Goal: Task Accomplishment & Management: Use online tool/utility

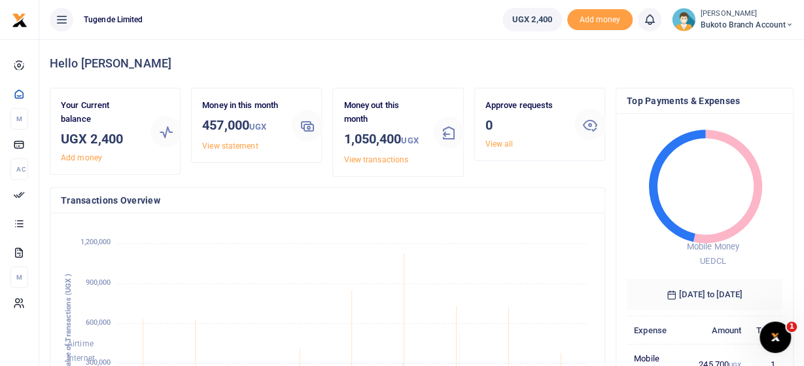
click at [787, 22] on icon at bounding box center [790, 24] width 8 height 9
click at [730, 48] on link "Switch accounts" at bounding box center [741, 48] width 103 height 18
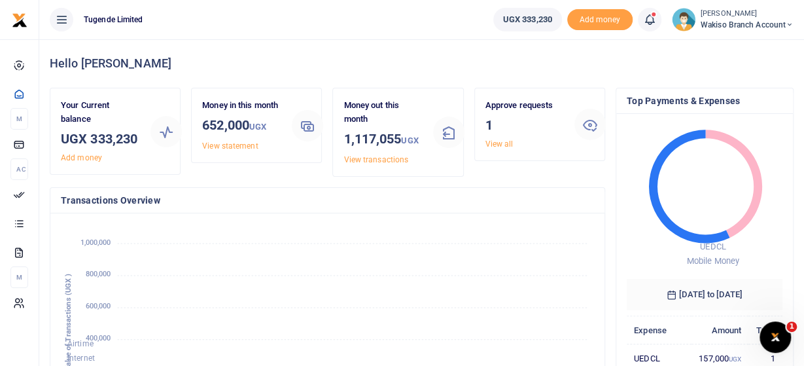
scroll to position [216, 533]
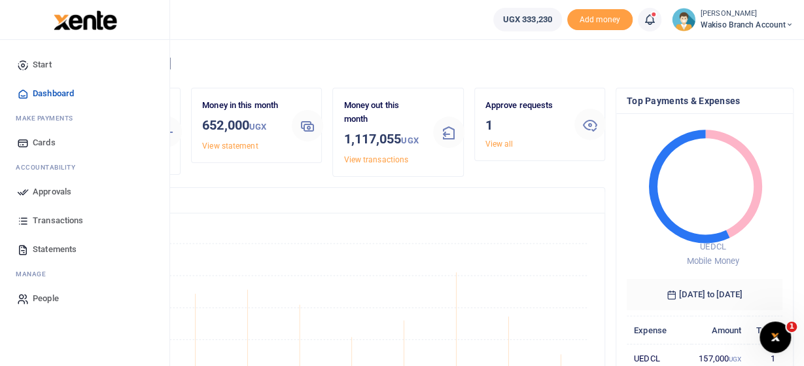
click at [33, 191] on link "Approvals" at bounding box center [84, 191] width 149 height 29
click at [45, 196] on span "Approvals" at bounding box center [52, 191] width 39 height 13
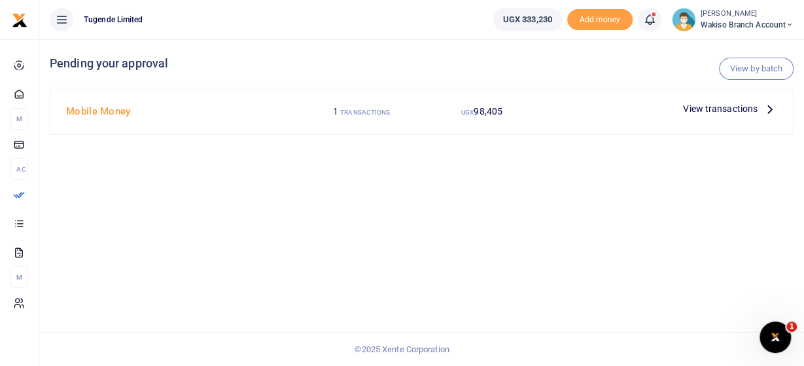
click at [726, 111] on span "View transactions" at bounding box center [720, 108] width 75 height 14
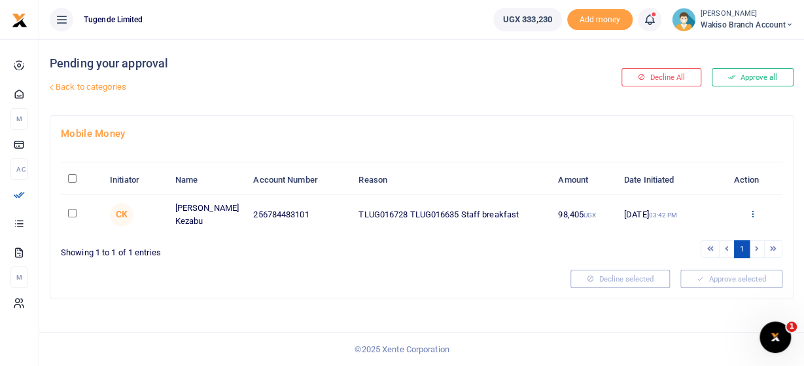
click at [752, 215] on icon at bounding box center [753, 213] width 9 height 9
click at [692, 236] on link "Approve" at bounding box center [704, 234] width 103 height 18
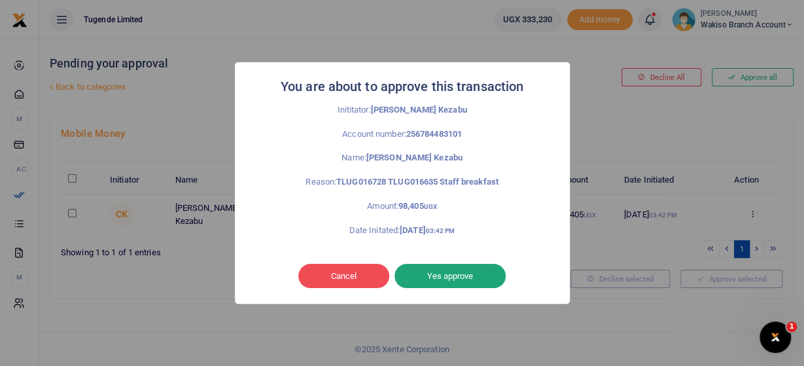
click at [474, 276] on button "Yes approve" at bounding box center [450, 276] width 111 height 25
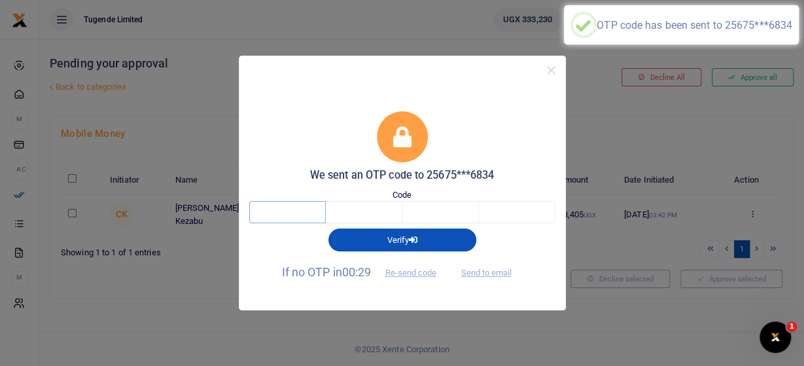
click at [311, 215] on input "text" at bounding box center [287, 212] width 77 height 22
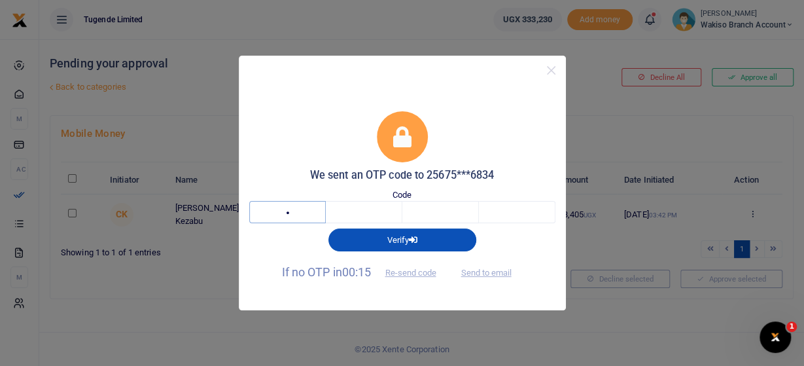
type input "3"
type input "6"
type input "3"
type input "4"
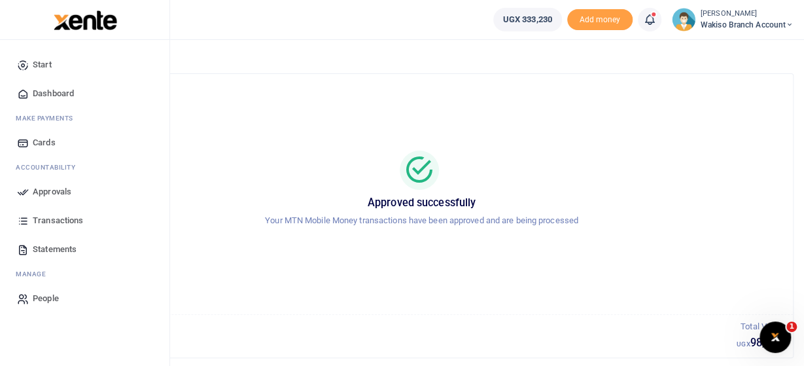
click at [34, 192] on span "Approvals" at bounding box center [52, 191] width 39 height 13
click at [48, 190] on span "Approvals" at bounding box center [52, 191] width 39 height 13
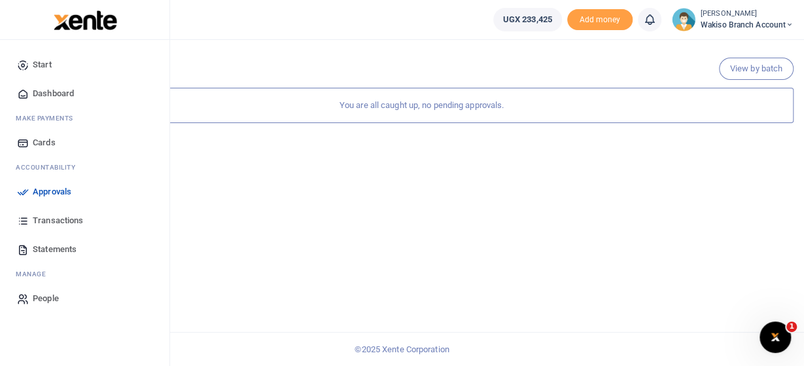
click at [52, 251] on span "Statements" at bounding box center [55, 249] width 44 height 13
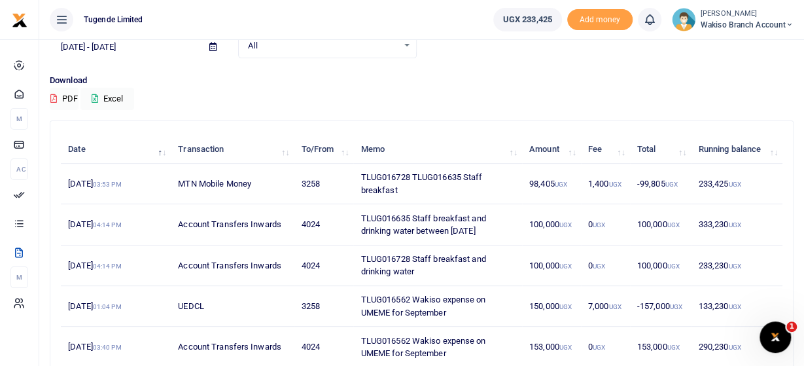
scroll to position [136, 0]
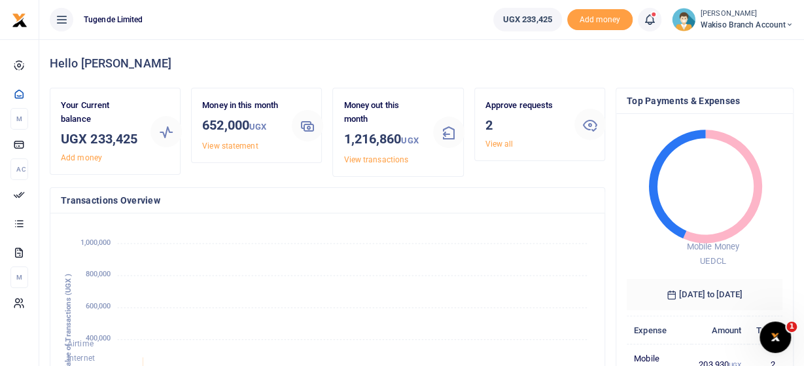
scroll to position [216, 533]
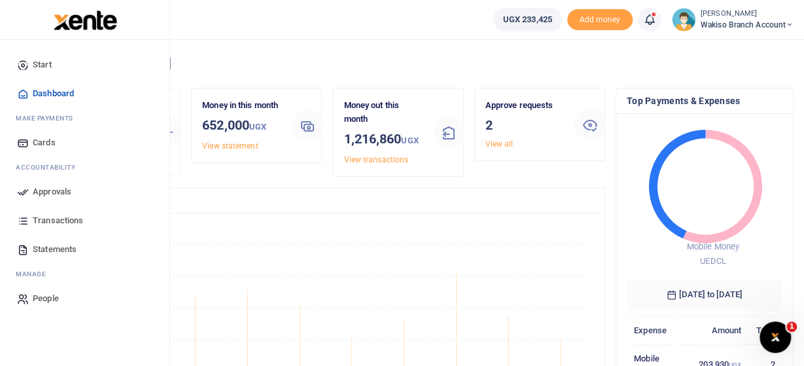
click at [62, 194] on span "Approvals" at bounding box center [52, 191] width 39 height 13
click at [61, 190] on span "Approvals" at bounding box center [52, 191] width 39 height 13
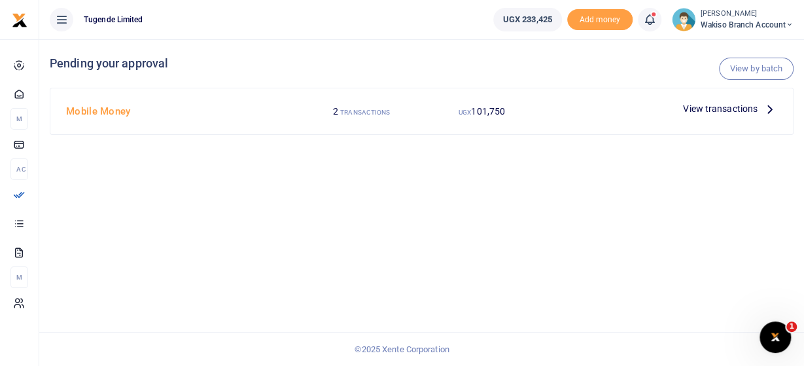
click at [766, 107] on icon at bounding box center [770, 108] width 14 height 14
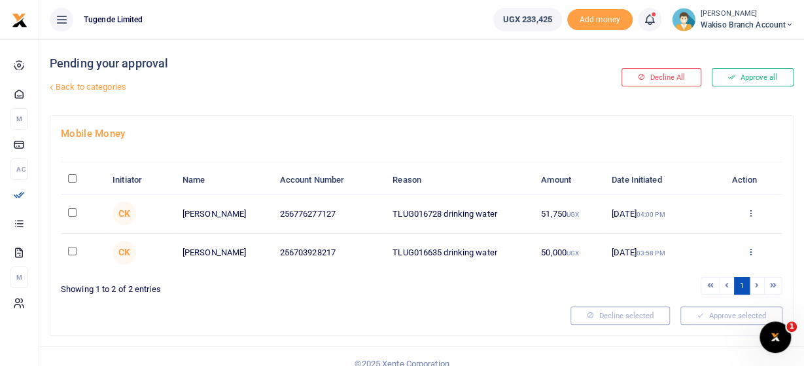
click at [752, 247] on icon at bounding box center [750, 251] width 9 height 9
click at [683, 277] on link "Approve" at bounding box center [702, 273] width 103 height 18
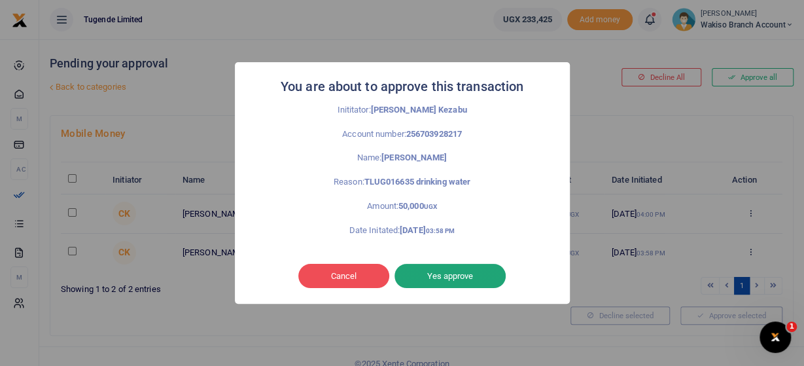
click at [471, 272] on button "Yes approve" at bounding box center [450, 276] width 111 height 25
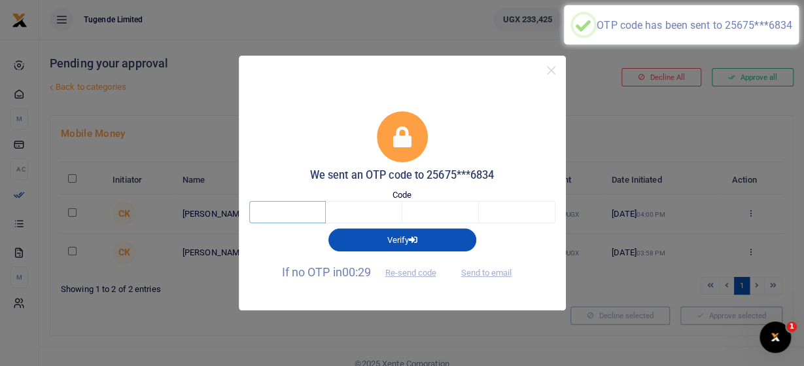
click at [281, 213] on input "text" at bounding box center [287, 212] width 77 height 22
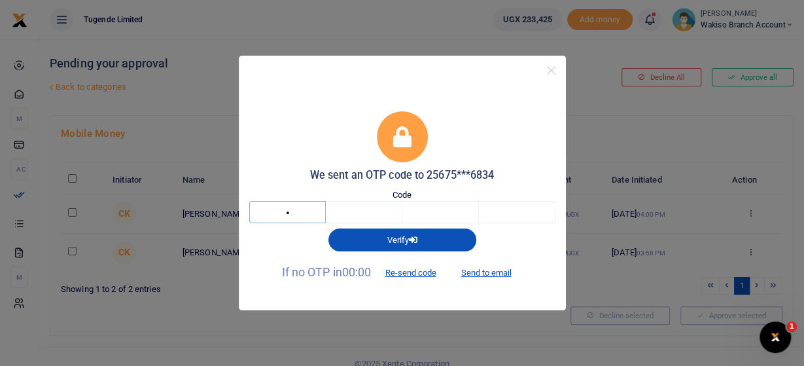
type input "9"
type input "0"
type input "8"
type input "1"
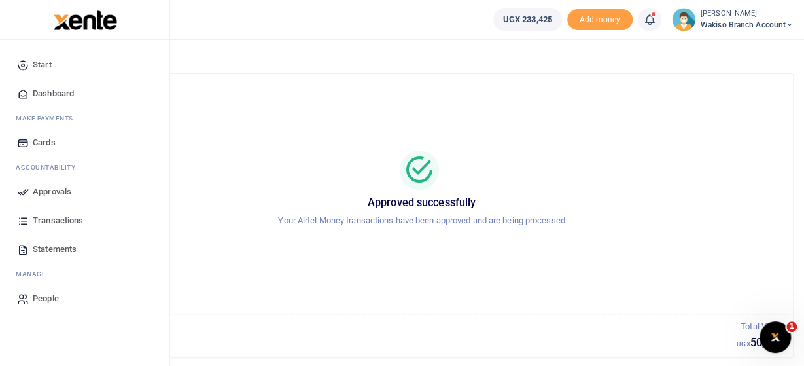
click at [60, 190] on span "Approvals" at bounding box center [52, 191] width 39 height 13
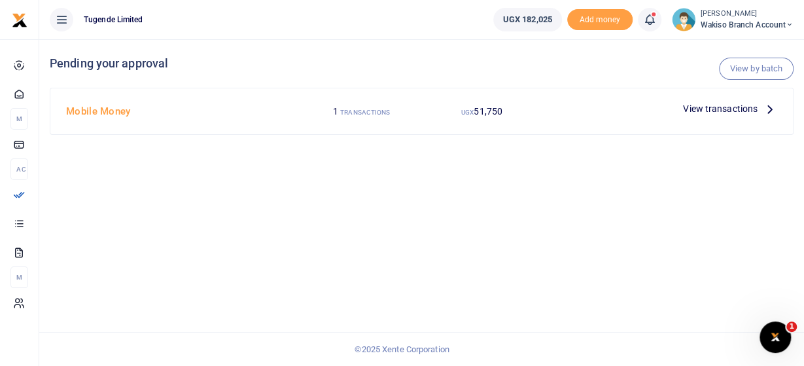
click at [744, 108] on div at bounding box center [402, 183] width 804 height 366
click at [744, 108] on span "View transactions" at bounding box center [720, 108] width 75 height 14
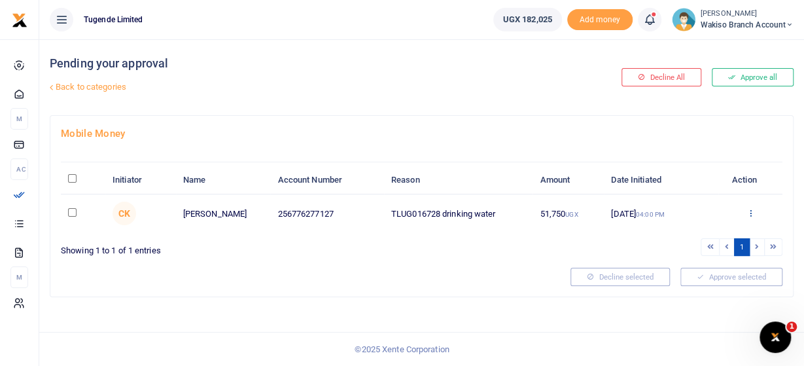
click at [753, 208] on icon at bounding box center [751, 212] width 9 height 9
click at [689, 235] on link "Approve" at bounding box center [702, 234] width 103 height 18
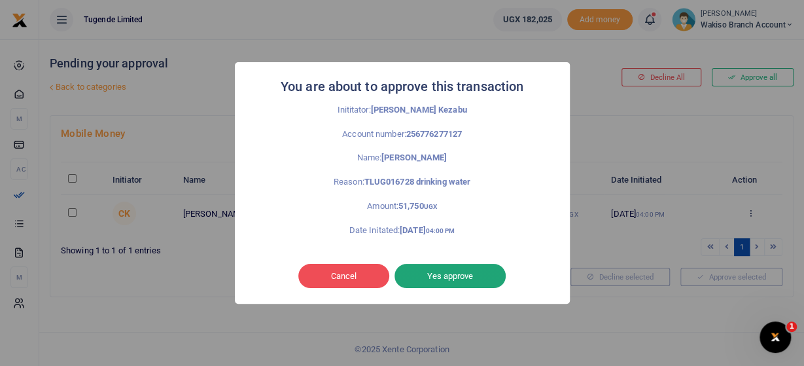
click at [430, 273] on button "Yes approve" at bounding box center [450, 276] width 111 height 25
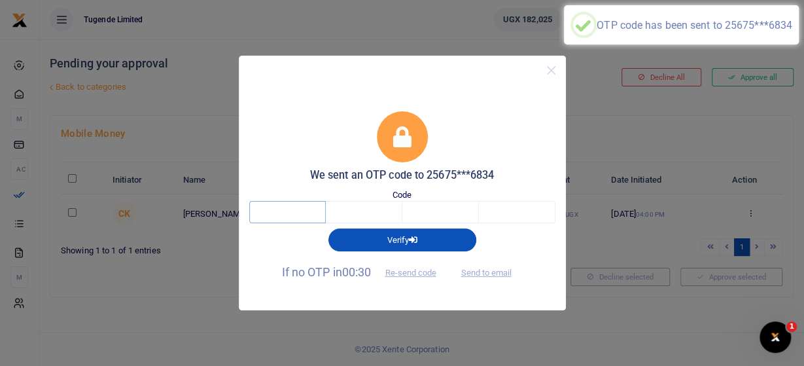
drag, startPoint x: 291, startPoint y: 215, endPoint x: 278, endPoint y: 224, distance: 16.0
click at [286, 217] on input "text" at bounding box center [287, 212] width 77 height 22
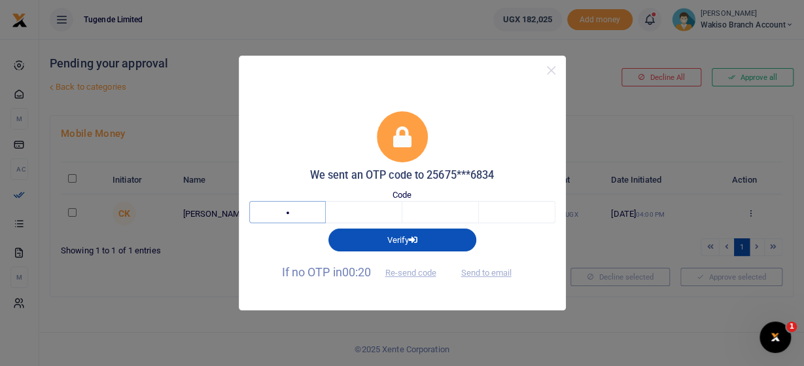
type input "2"
type input "7"
type input "5"
type input "3"
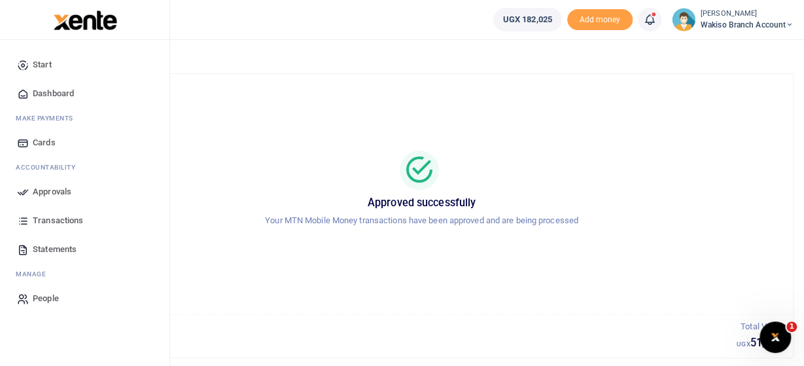
click at [44, 190] on span "Approvals" at bounding box center [52, 191] width 39 height 13
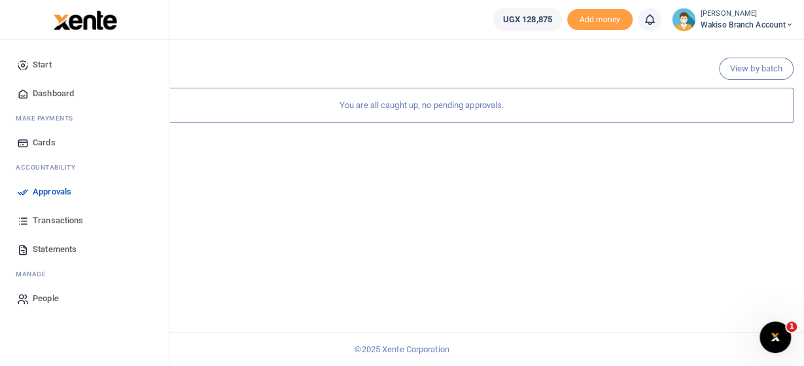
drag, startPoint x: 48, startPoint y: 220, endPoint x: 67, endPoint y: 223, distance: 19.9
click at [48, 221] on span "Transactions" at bounding box center [58, 220] width 50 height 13
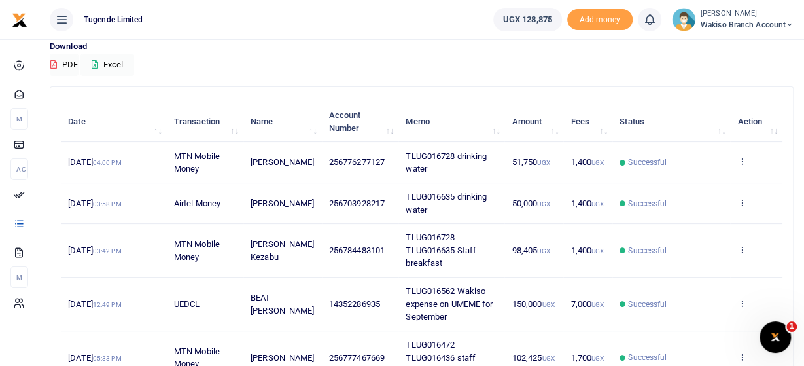
scroll to position [136, 0]
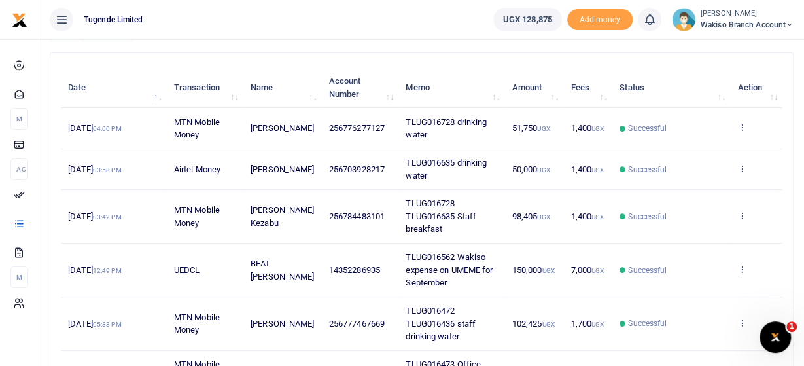
click at [641, 129] on span "Successful" at bounding box center [647, 128] width 39 height 12
